Goal: Information Seeking & Learning: Learn about a topic

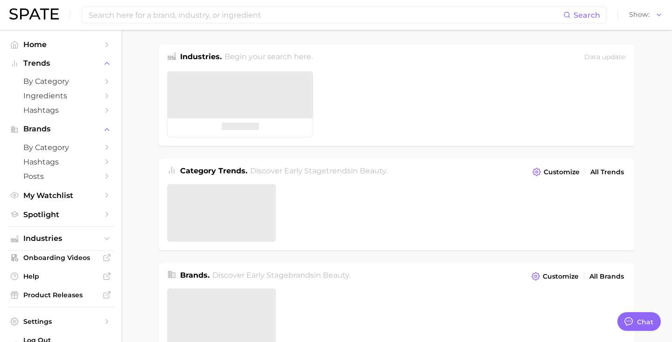
type textarea "x"
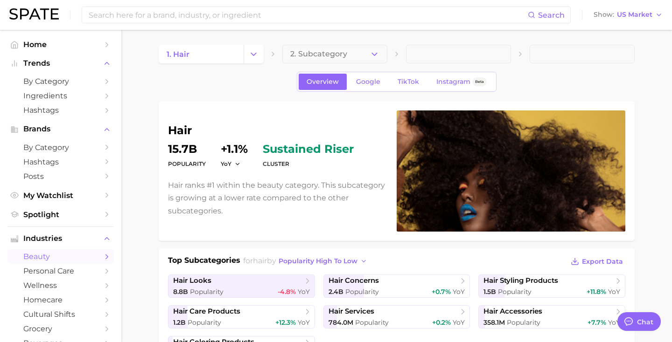
scroll to position [162, 0]
